Goal: Navigation & Orientation: Find specific page/section

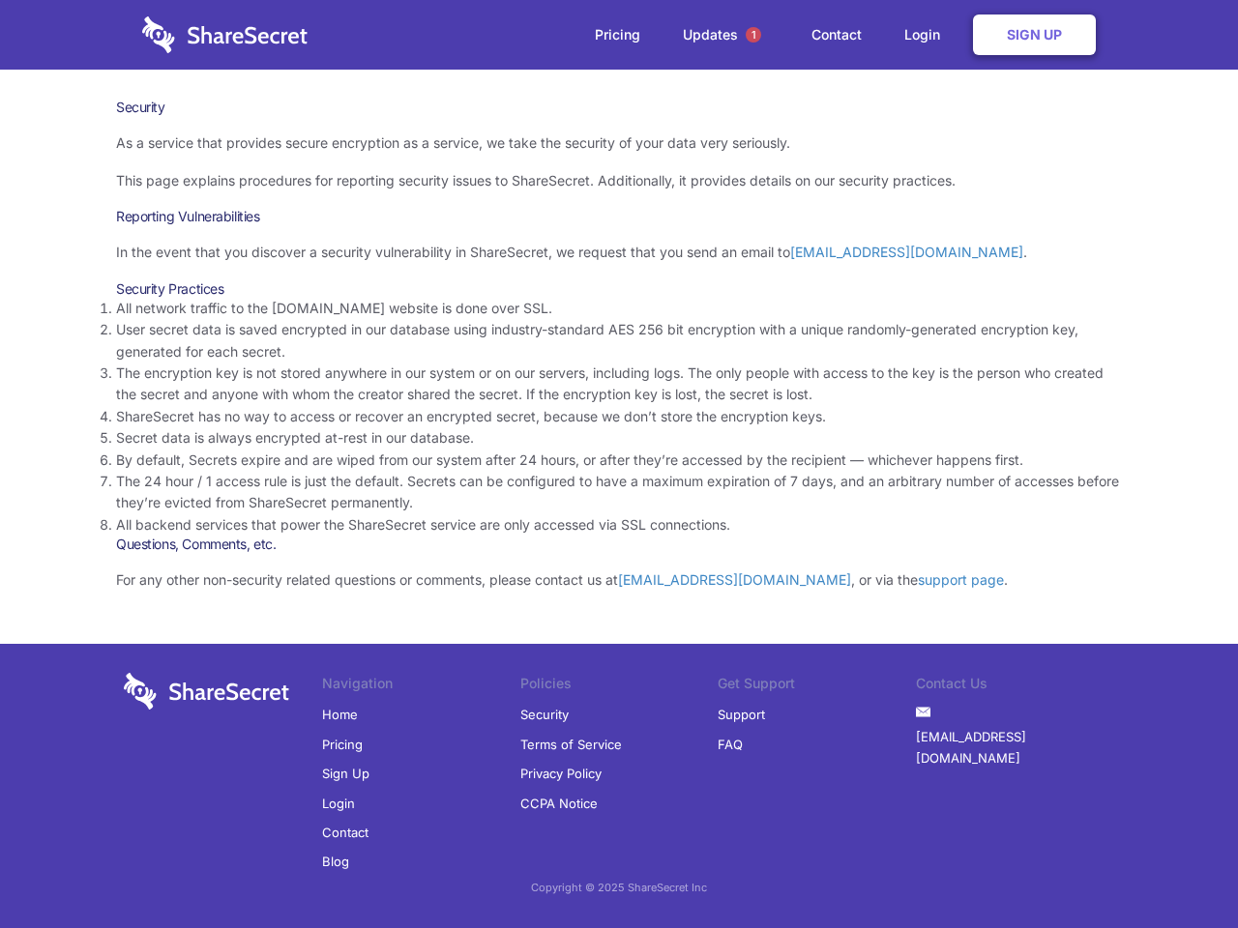
click at [619, 464] on li "By default, Secrets expire and are wiped from our system after 24 hours, or aft…" at bounding box center [619, 460] width 1006 height 21
click at [753, 35] on span "1" at bounding box center [753, 34] width 15 height 15
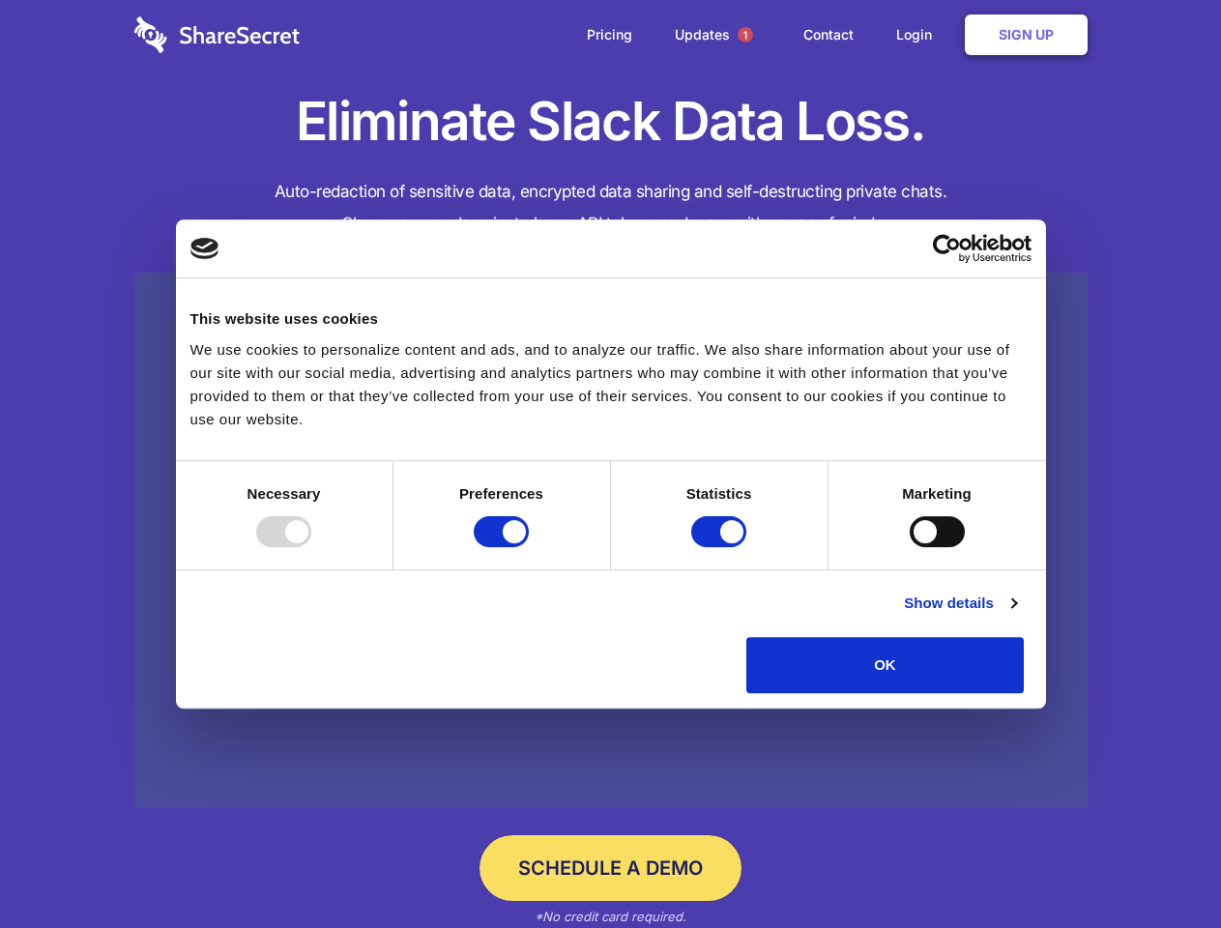
click at [311, 547] on div at bounding box center [283, 531] width 55 height 31
click at [529, 547] on input "Preferences" at bounding box center [501, 531] width 55 height 31
checkbox input "false"
click at [721, 547] on input "Statistics" at bounding box center [718, 531] width 55 height 31
checkbox input "false"
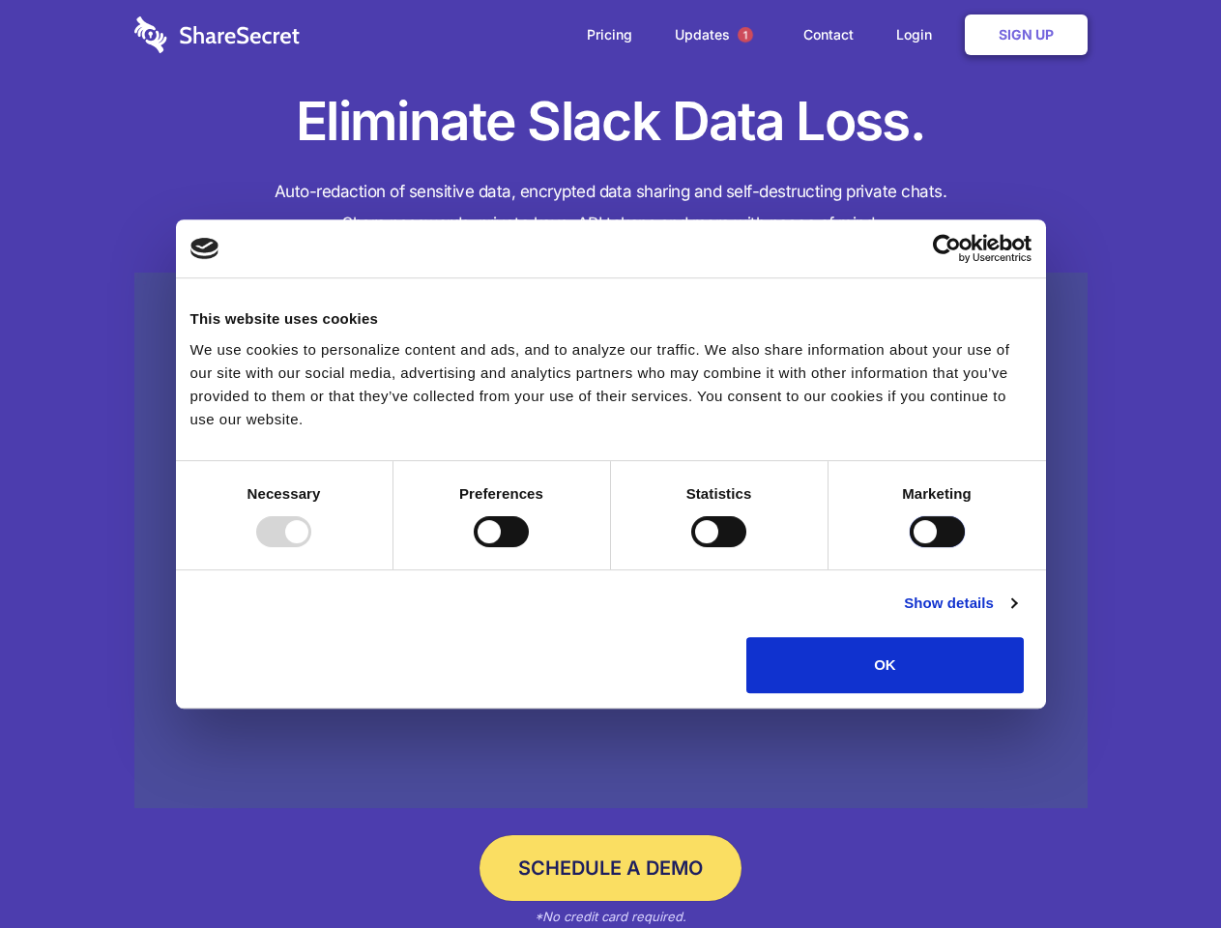
click at [910, 547] on input "Marketing" at bounding box center [937, 531] width 55 height 31
checkbox input "true"
click at [1016, 615] on link "Show details" at bounding box center [960, 603] width 112 height 23
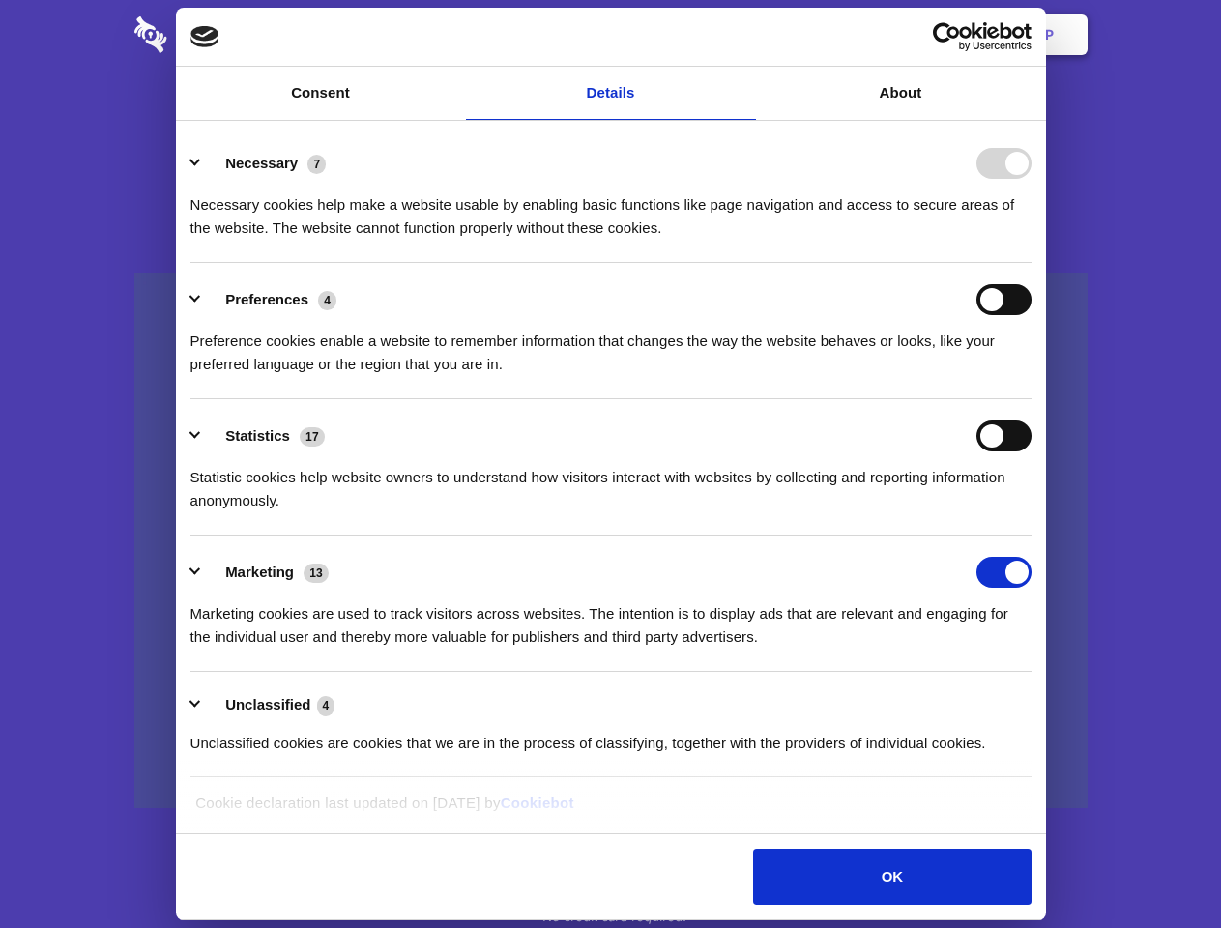
click at [1032, 263] on li "Necessary 7 Necessary cookies help make a website usable by enabling basic func…" at bounding box center [611, 195] width 841 height 136
click at [745, 35] on span "1" at bounding box center [745, 34] width 15 height 15
